Goal: Navigation & Orientation: Find specific page/section

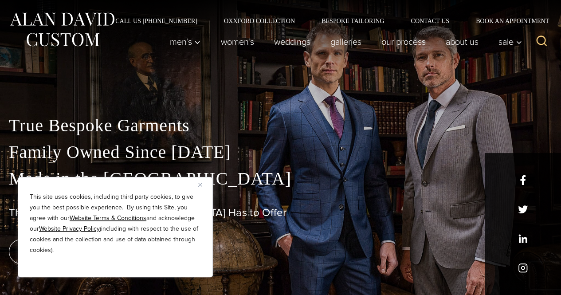
click at [201, 183] on img "Close" at bounding box center [200, 185] width 4 height 4
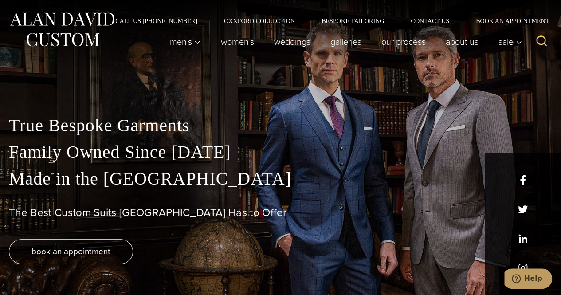
click at [434, 24] on link "Contact Us" at bounding box center [429, 21] width 65 height 6
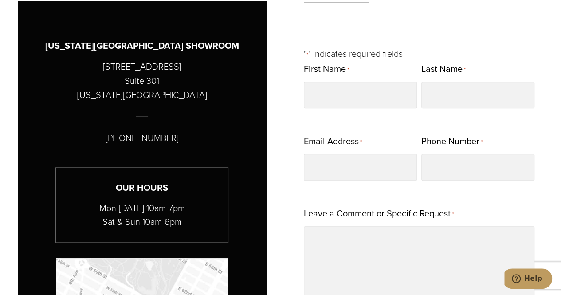
scroll to position [488, 0]
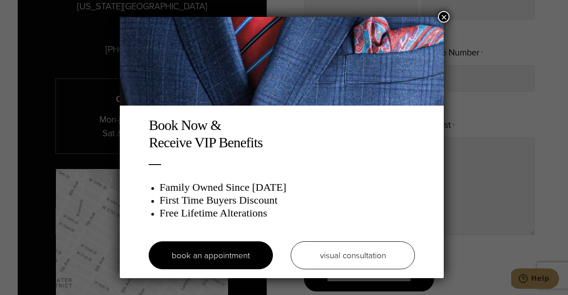
click at [444, 18] on button "×" at bounding box center [444, 17] width 12 height 12
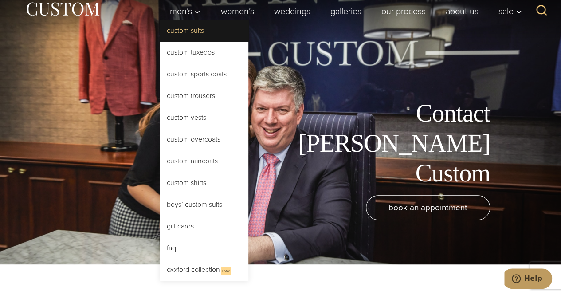
scroll to position [44, 0]
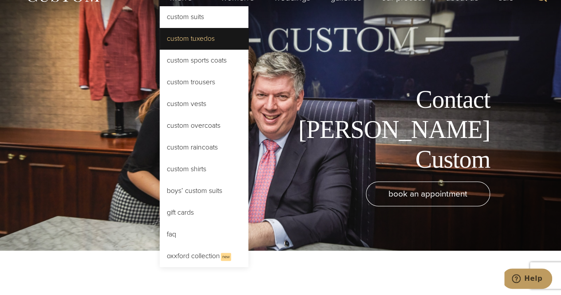
click at [183, 35] on link "Custom Tuxedos" at bounding box center [204, 38] width 89 height 21
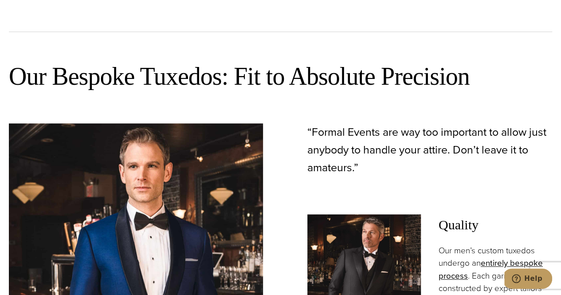
scroll to position [444, 0]
